Goal: Task Accomplishment & Management: Use online tool/utility

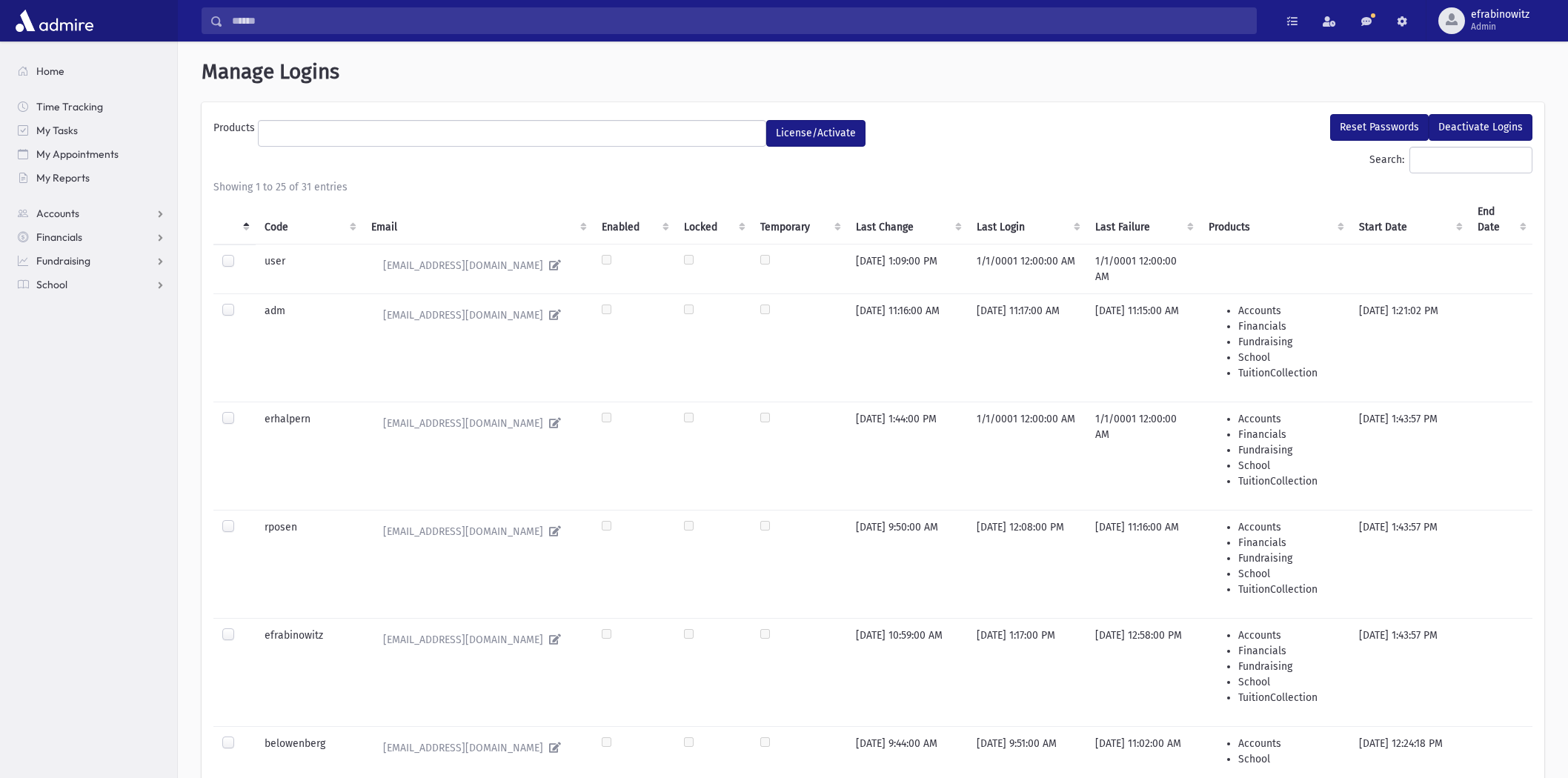
select select
click at [43, 292] on link "School" at bounding box center [91, 284] width 171 height 24
click at [112, 327] on link "Attendance" at bounding box center [91, 332] width 171 height 24
drag, startPoint x: 71, startPoint y: 356, endPoint x: 181, endPoint y: 252, distance: 151.4
click at [72, 354] on span "Entry" at bounding box center [68, 356] width 25 height 14
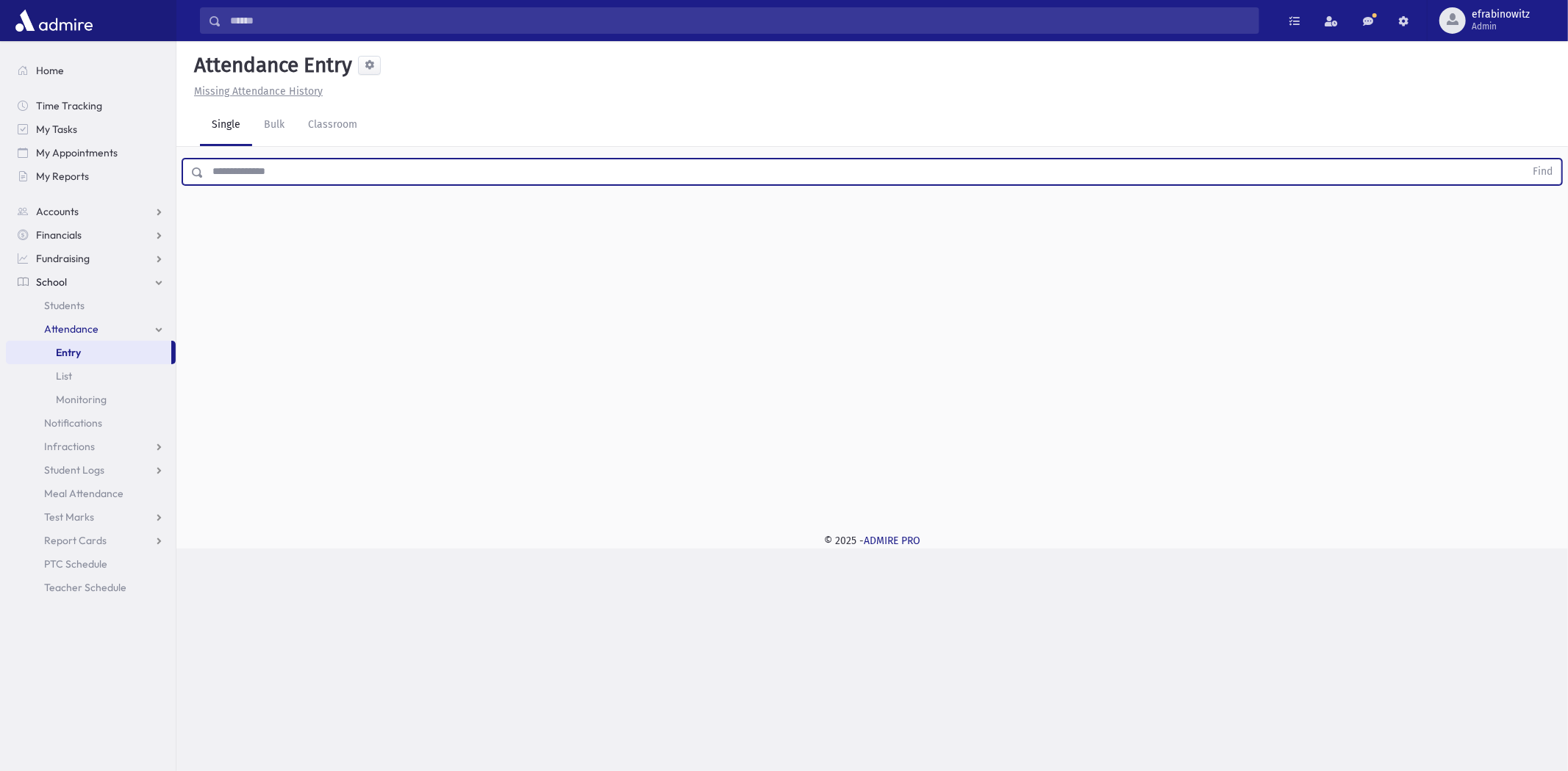
click at [336, 172] on input "text" at bounding box center [864, 172] width 1321 height 26
type input "*********"
click at [1523, 159] on button "Find" at bounding box center [1542, 171] width 37 height 25
